Goal: Information Seeking & Learning: Learn about a topic

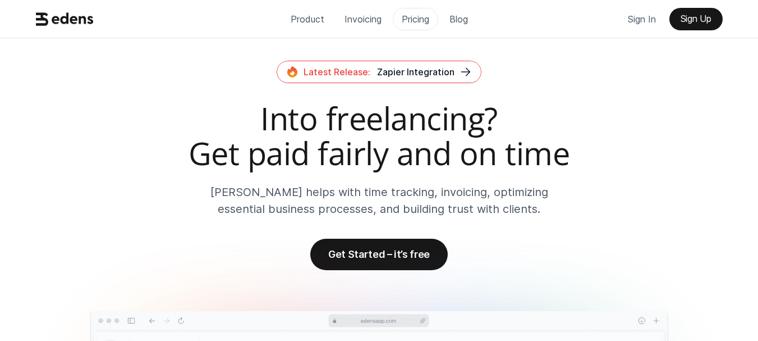
click at [418, 17] on p "Pricing" at bounding box center [416, 19] width 28 height 17
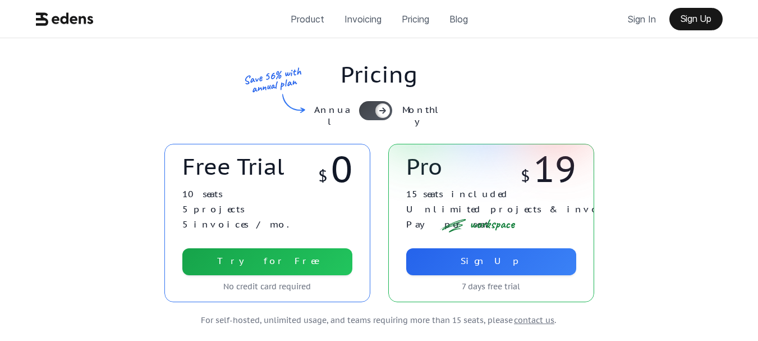
click at [366, 113] on div at bounding box center [375, 110] width 33 height 19
click at [366, 113] on icon at bounding box center [368, 110] width 9 height 9
click at [366, 113] on div at bounding box center [375, 110] width 33 height 19
click at [366, 113] on icon at bounding box center [368, 110] width 9 height 9
click at [365, 113] on div at bounding box center [375, 110] width 33 height 19
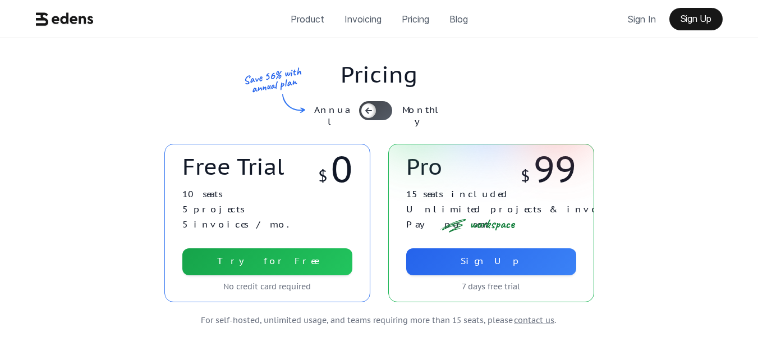
click at [365, 116] on div at bounding box center [368, 110] width 15 height 15
click at [365, 116] on div at bounding box center [375, 110] width 33 height 19
click at [365, 116] on div at bounding box center [368, 110] width 15 height 15
click at [366, 117] on div at bounding box center [375, 110] width 33 height 19
click at [380, 107] on div at bounding box center [375, 110] width 33 height 19
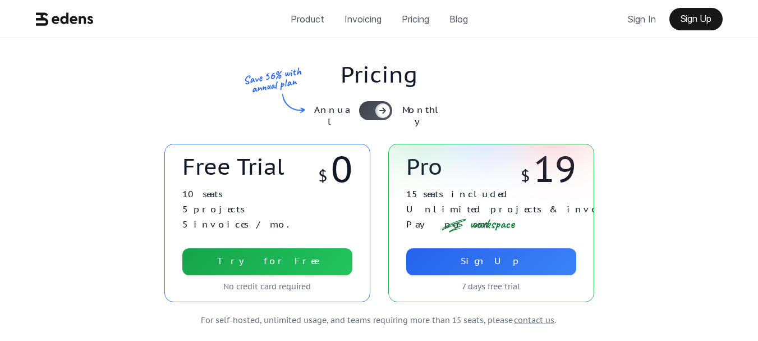
click at [359, 109] on div "Annual Monthly" at bounding box center [378, 110] width 135 height 19
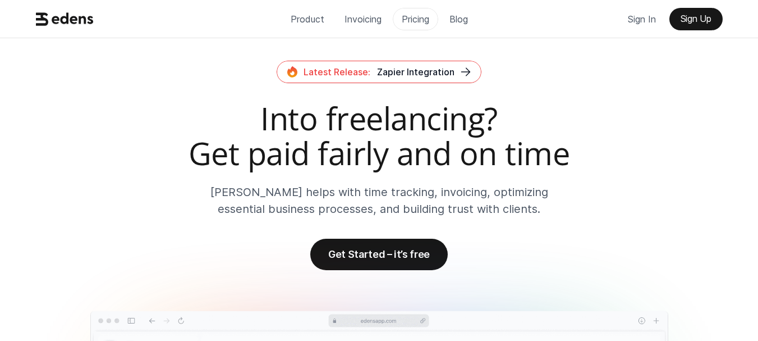
click at [422, 22] on p "Pricing" at bounding box center [416, 19] width 28 height 17
